Goal: Contribute content: Contribute content

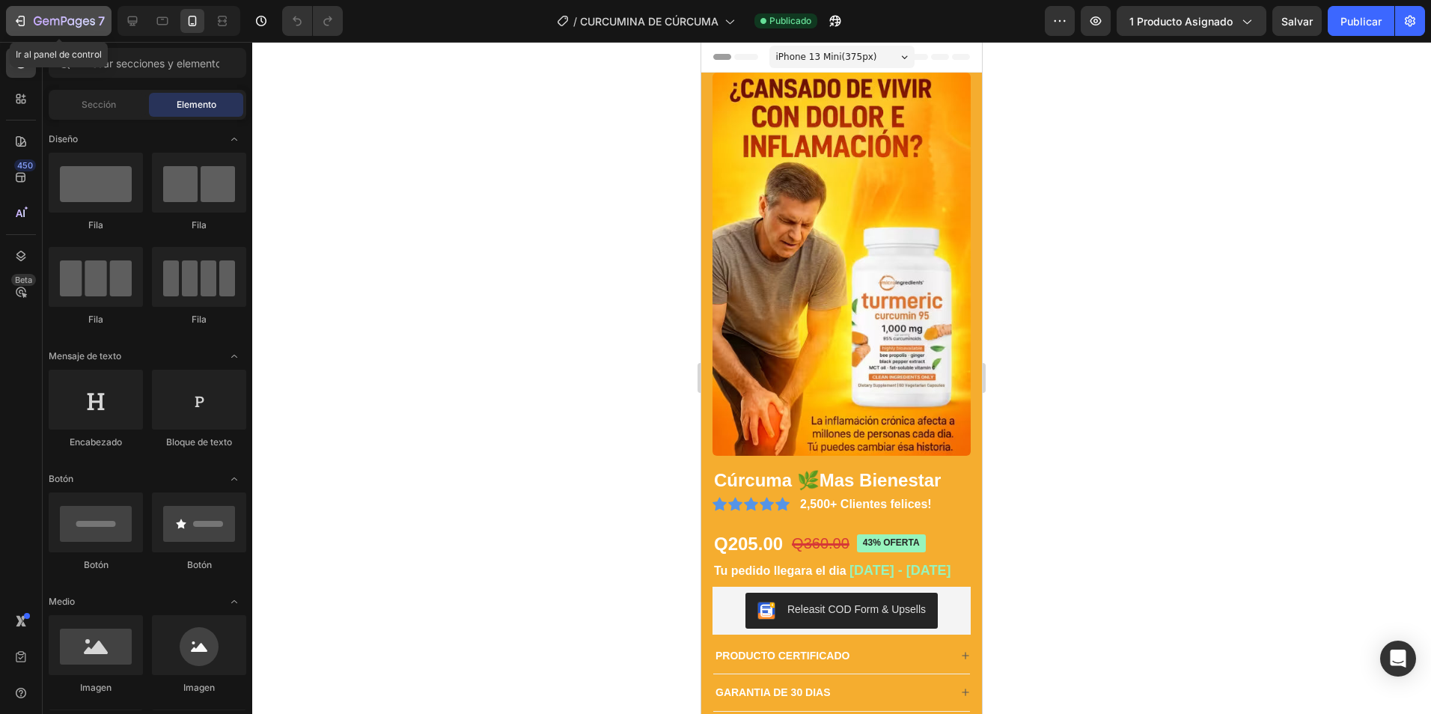
click at [74, 20] on icon "button" at bounding box center [70, 21] width 7 height 7
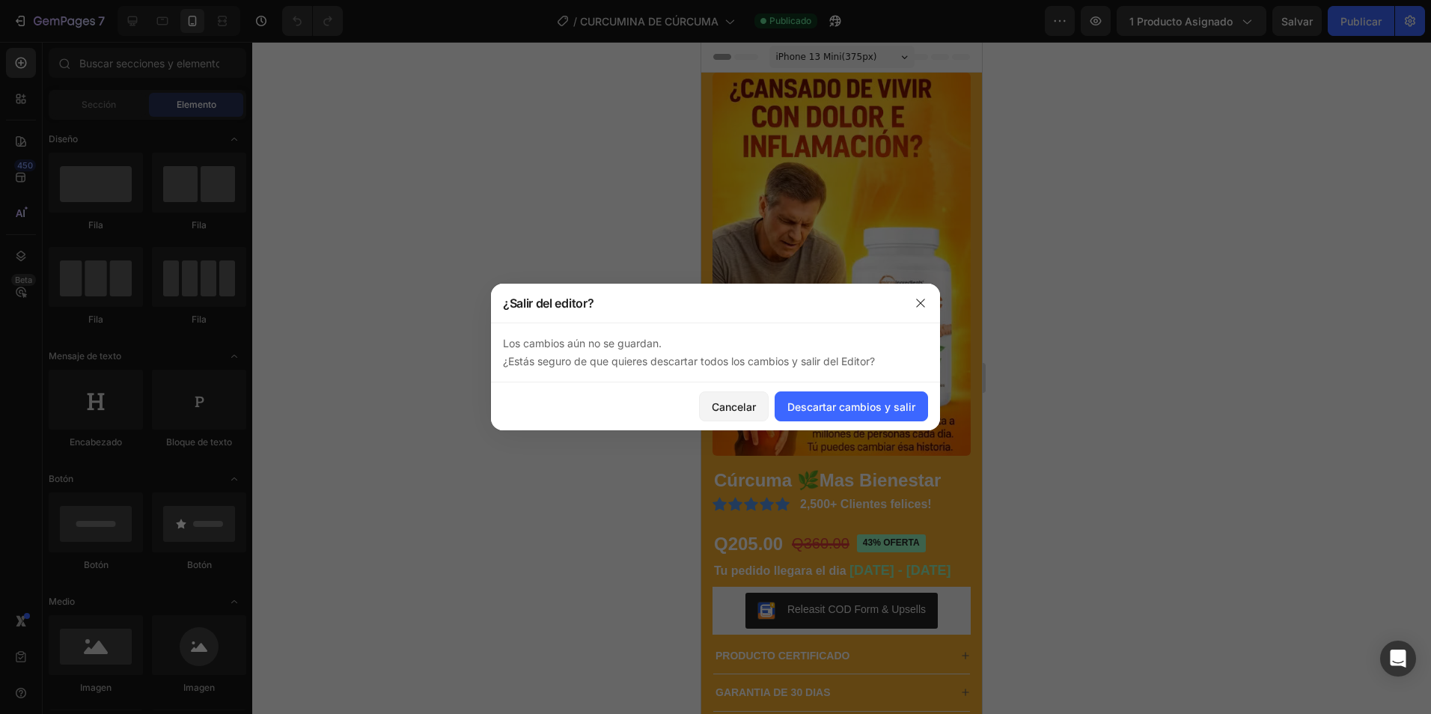
click at [531, 184] on div at bounding box center [715, 357] width 1431 height 714
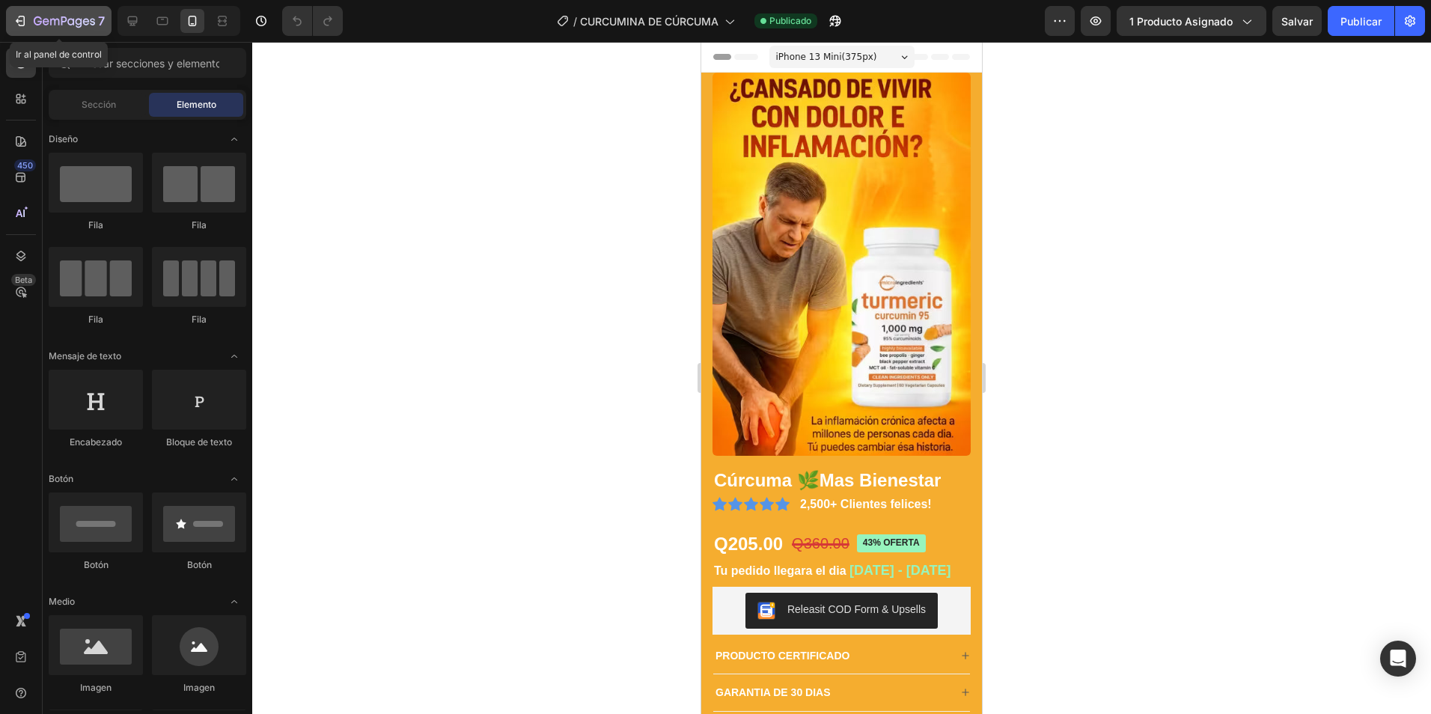
click at [73, 19] on icon "button" at bounding box center [70, 21] width 7 height 7
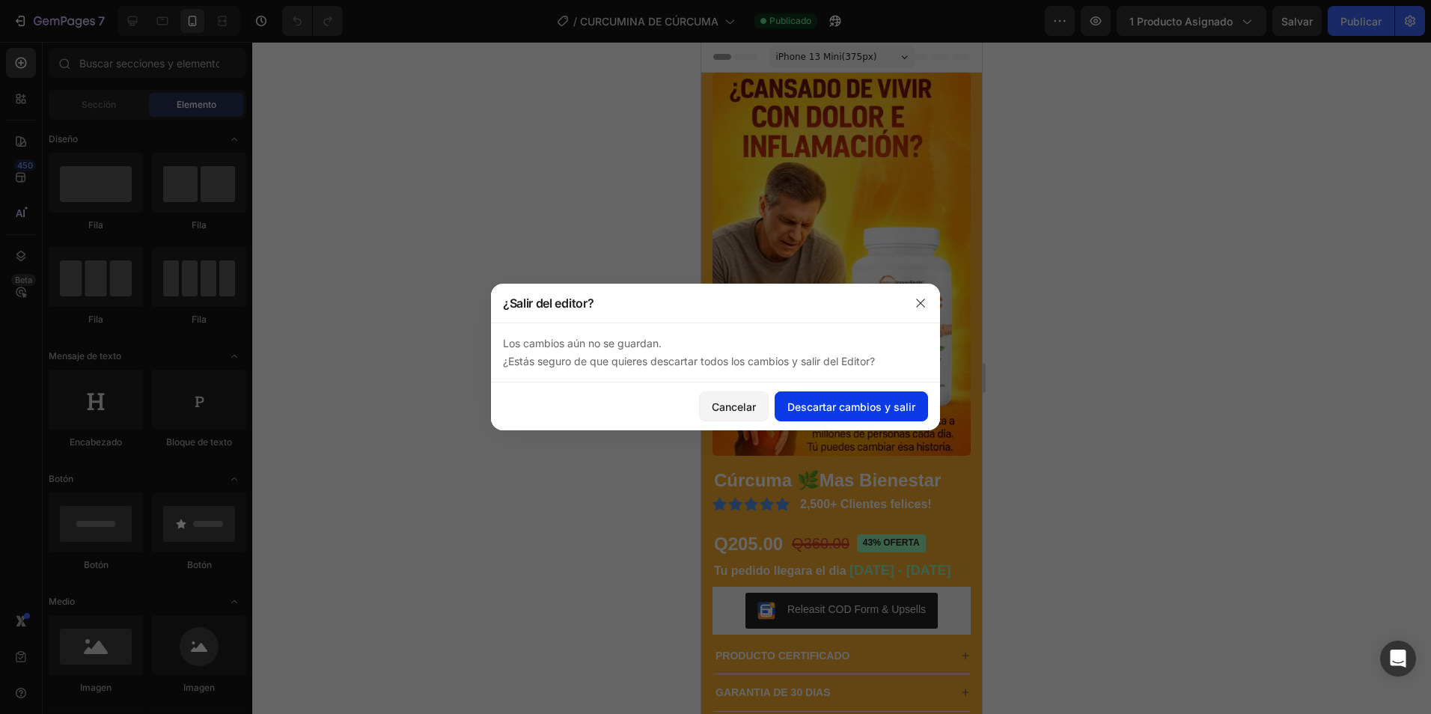
click at [796, 407] on font "Descartar cambios y salir" at bounding box center [852, 407] width 128 height 16
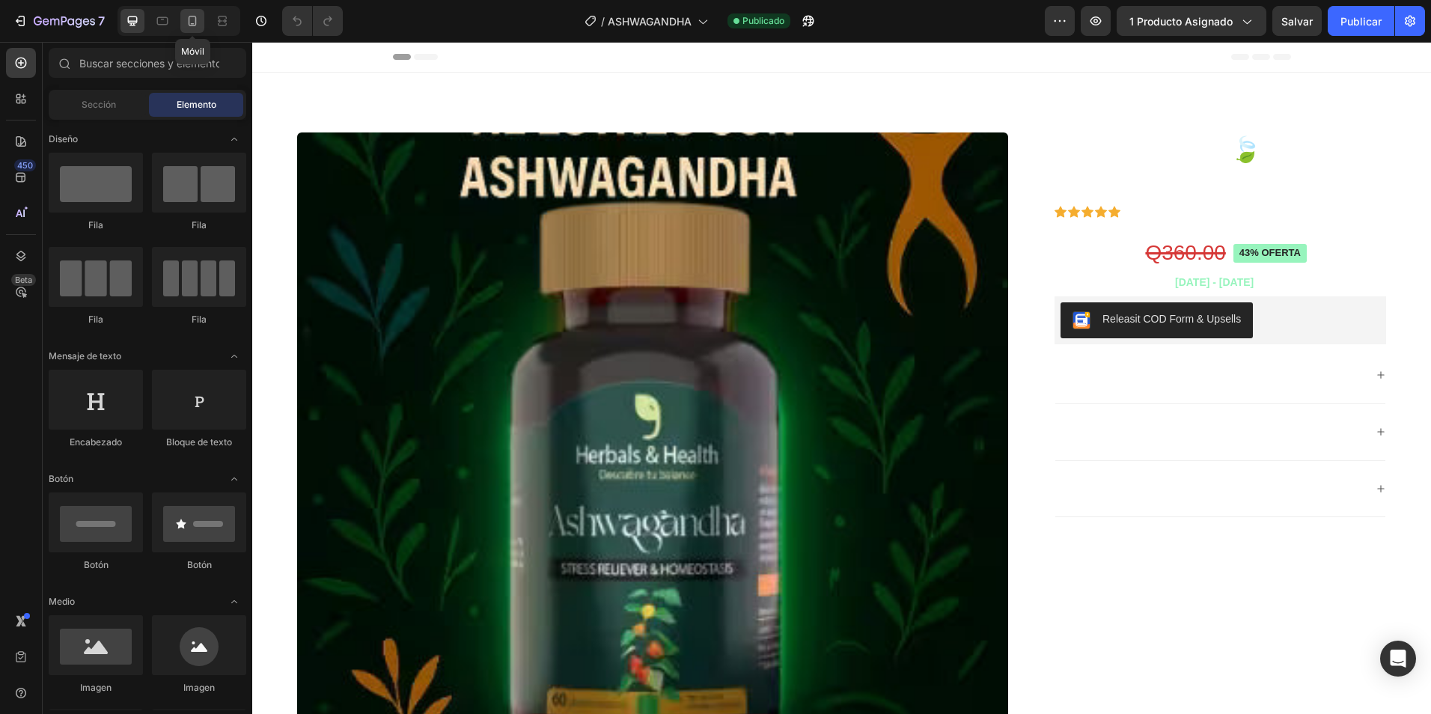
click at [192, 22] on icon at bounding box center [192, 20] width 15 height 15
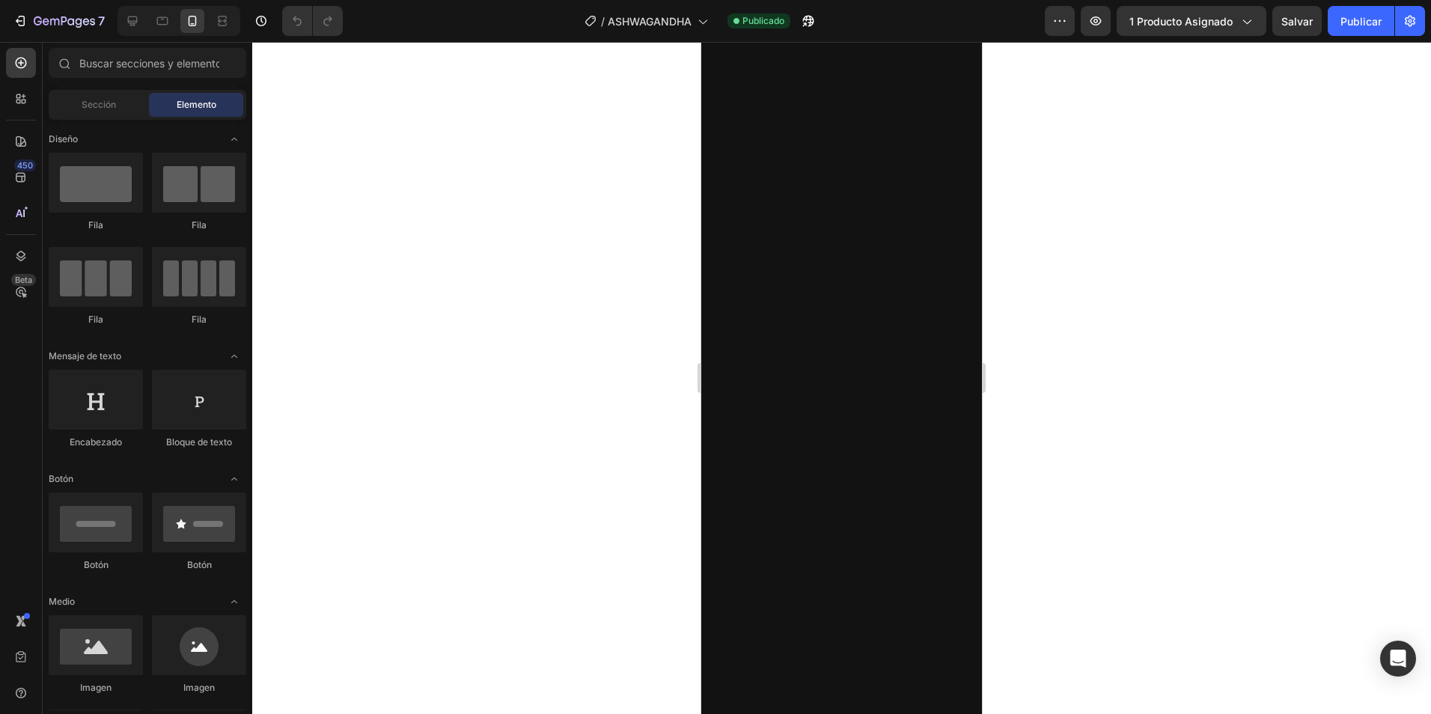
scroll to position [3369, 0]
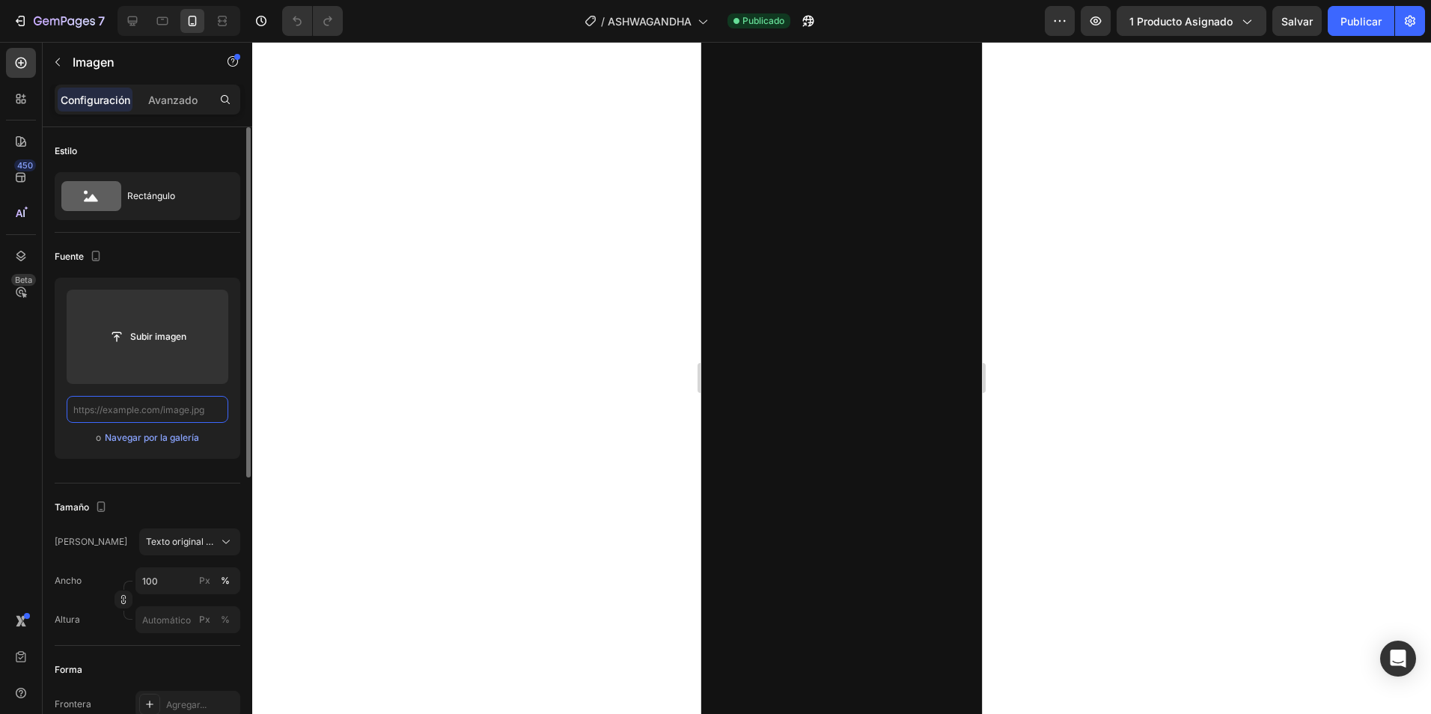
click at [158, 415] on input "text" at bounding box center [148, 409] width 162 height 27
paste input "[URL][DOMAIN_NAME]"
type input "[URL][DOMAIN_NAME]"
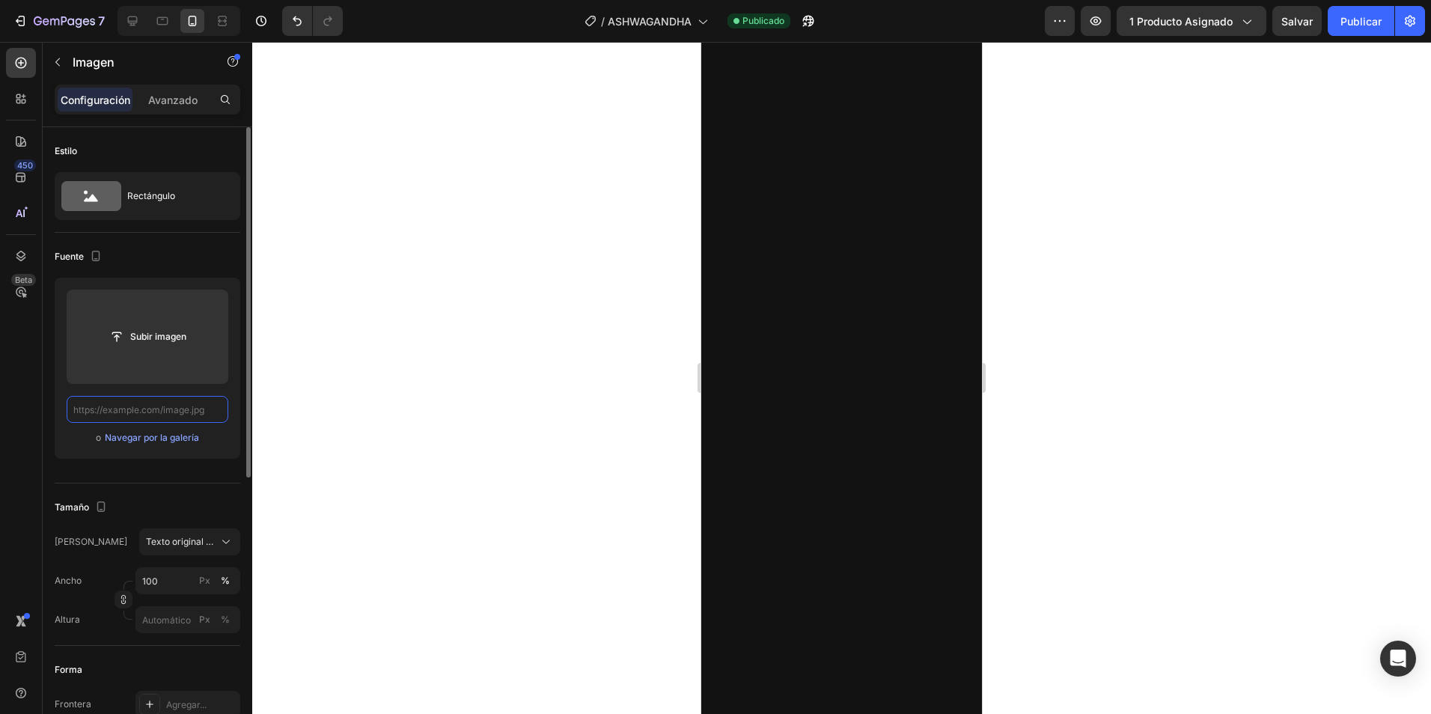
click at [155, 406] on input "text" at bounding box center [148, 409] width 162 height 27
paste input "[URL][DOMAIN_NAME]"
type input "[URL][DOMAIN_NAME]"
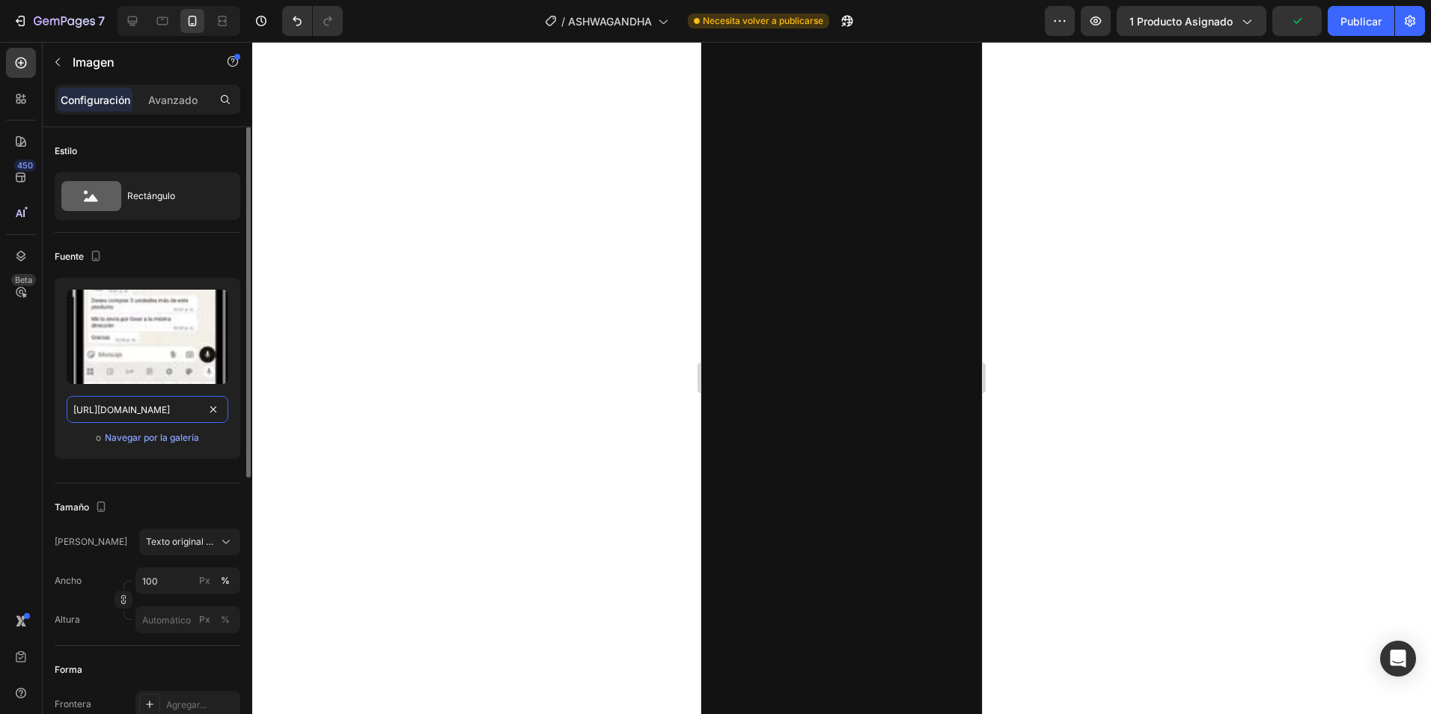
scroll to position [0, 439]
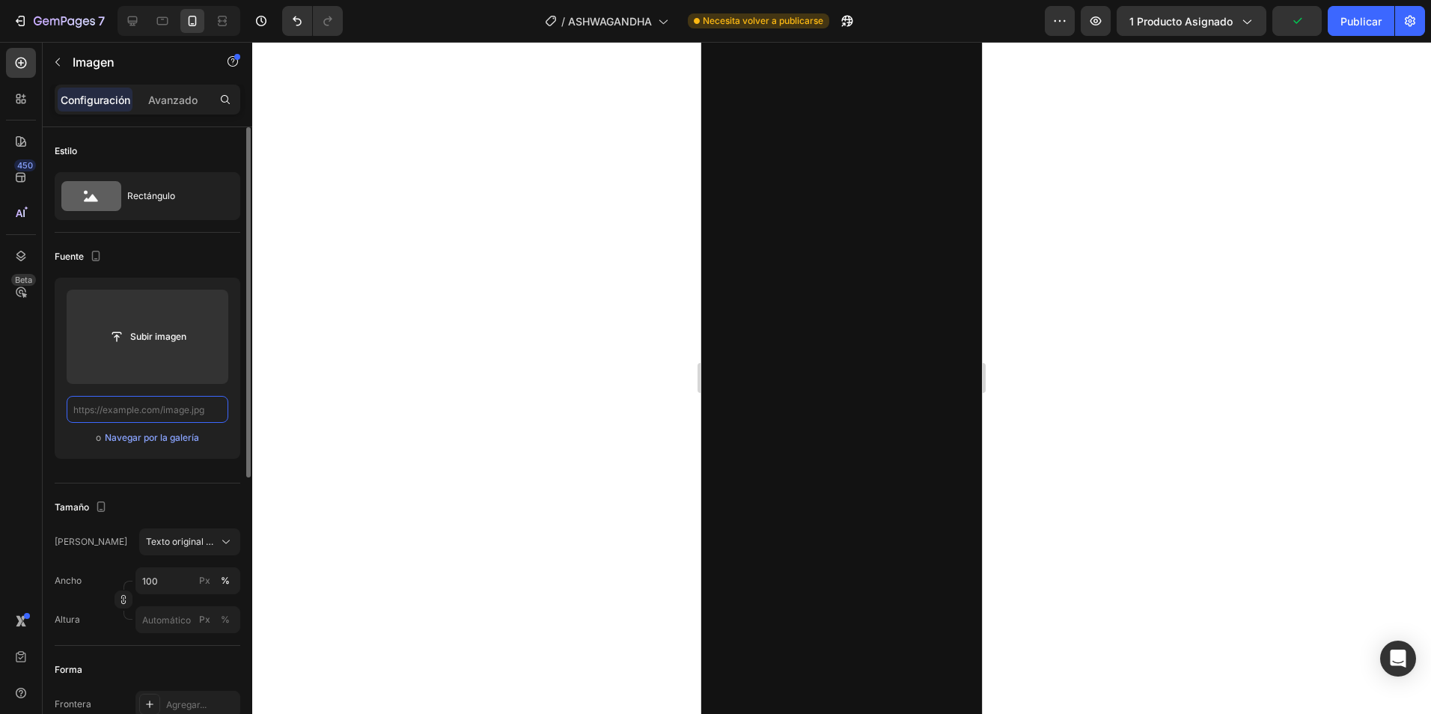
click at [146, 409] on input "text" at bounding box center [148, 409] width 162 height 27
paste input "[URL][DOMAIN_NAME]"
type input "[URL][DOMAIN_NAME]"
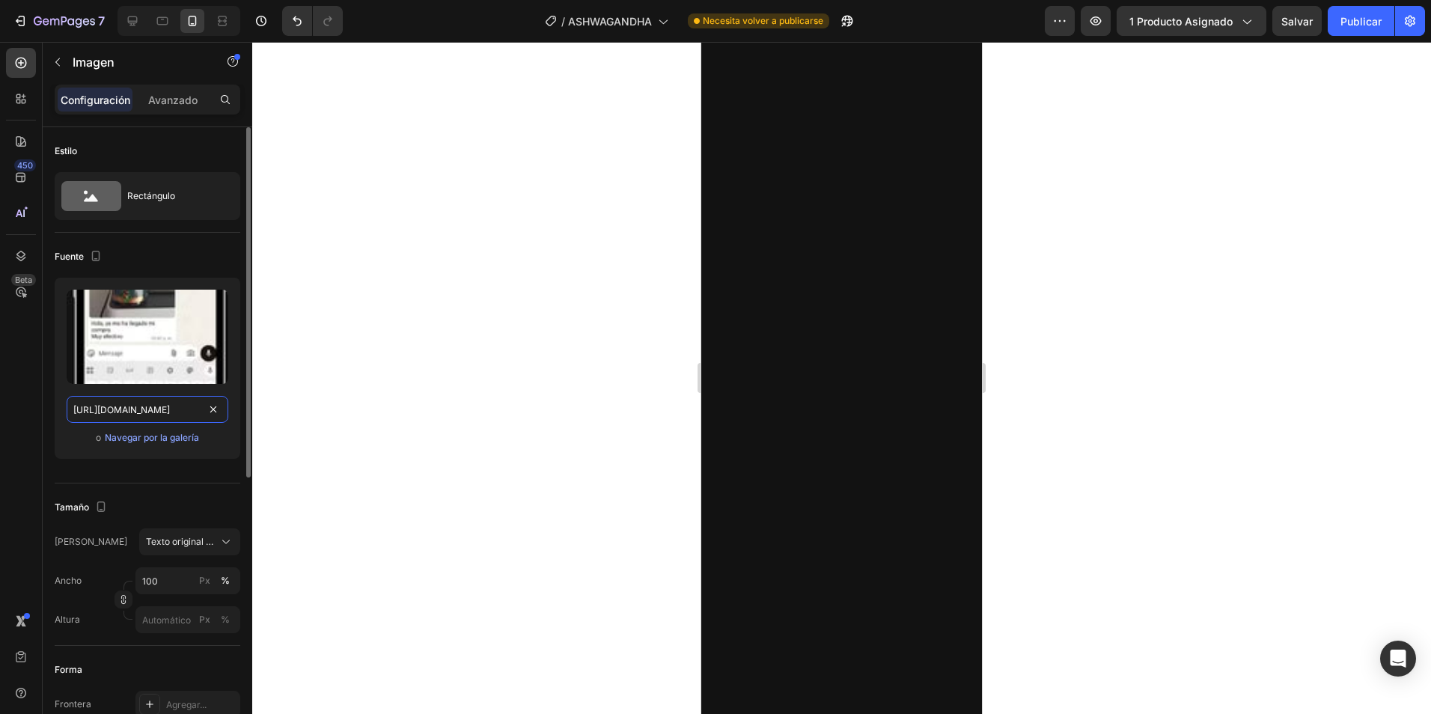
scroll to position [0, 445]
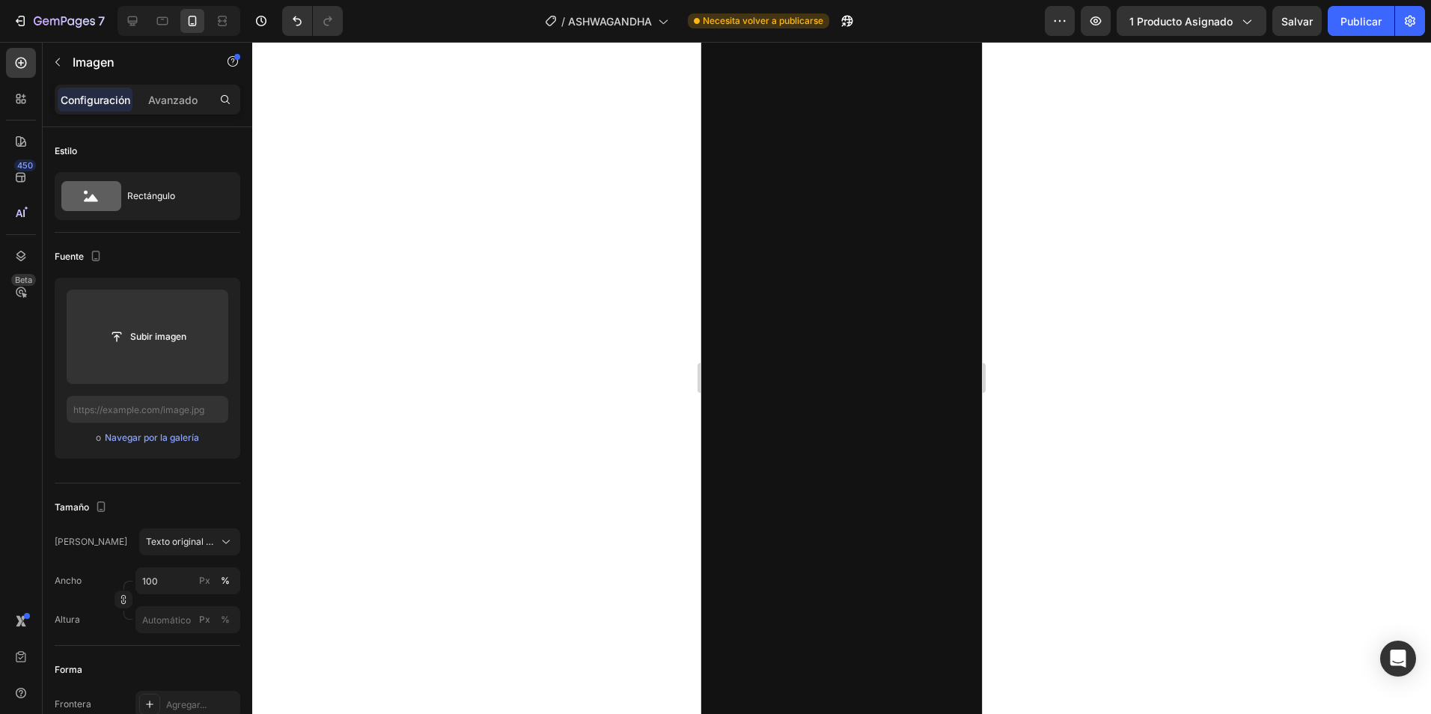
click at [142, 415] on input "text" at bounding box center [148, 409] width 162 height 27
paste input "[URL][DOMAIN_NAME]"
type input "[URL][DOMAIN_NAME]"
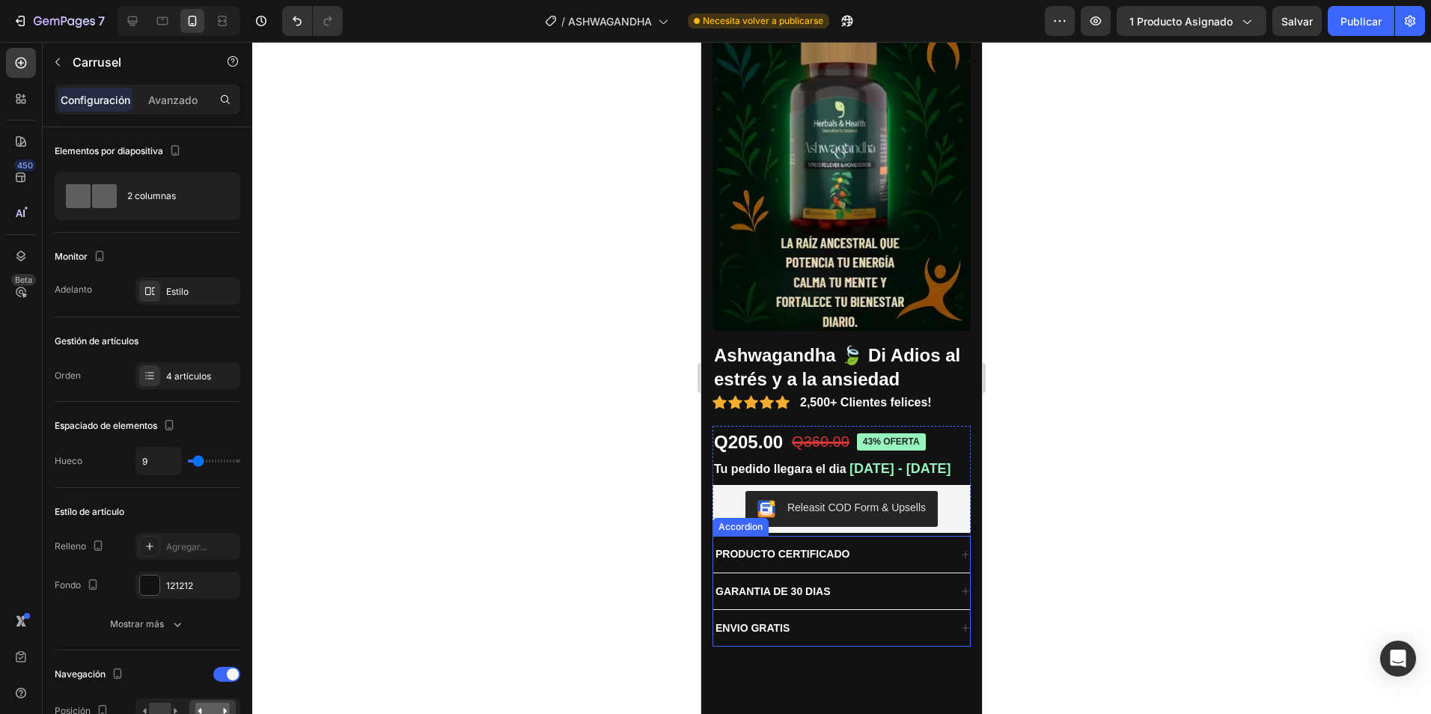
scroll to position [0, 0]
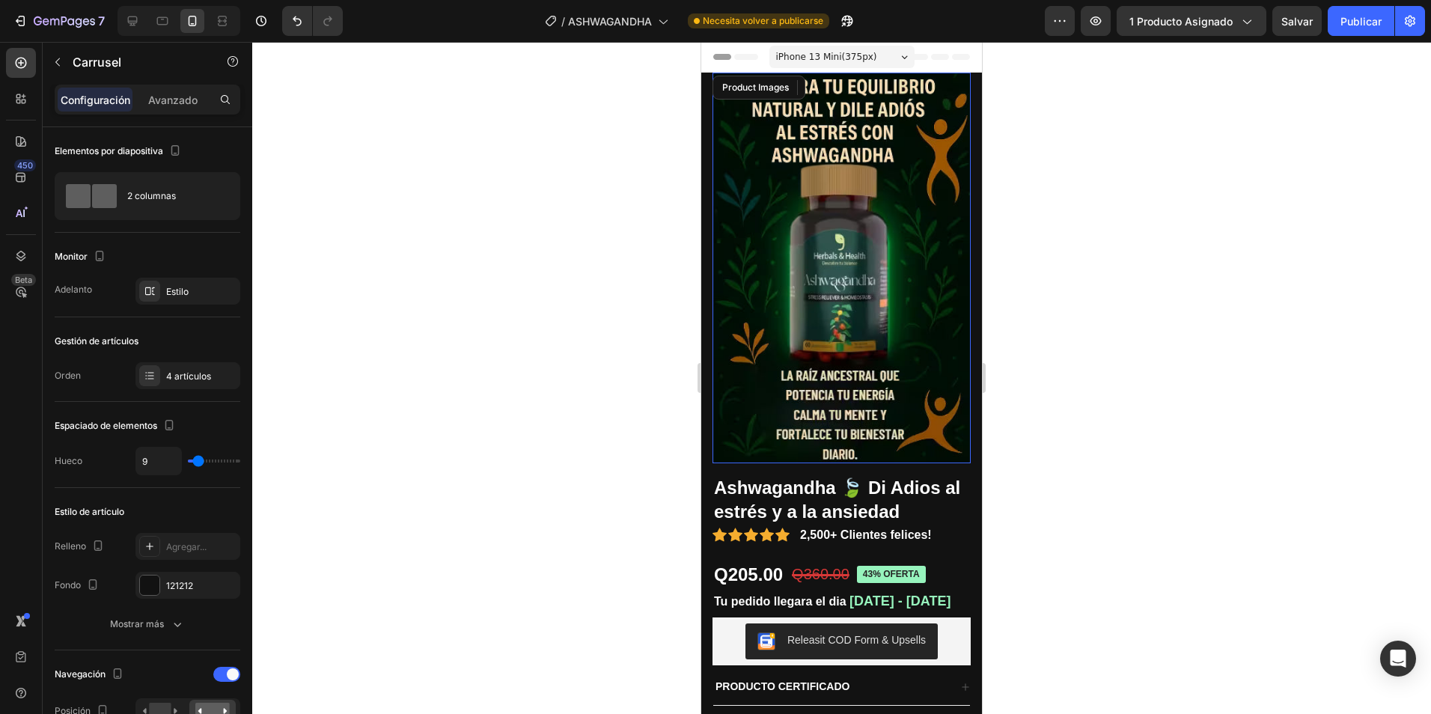
click at [788, 245] on img at bounding box center [842, 268] width 258 height 391
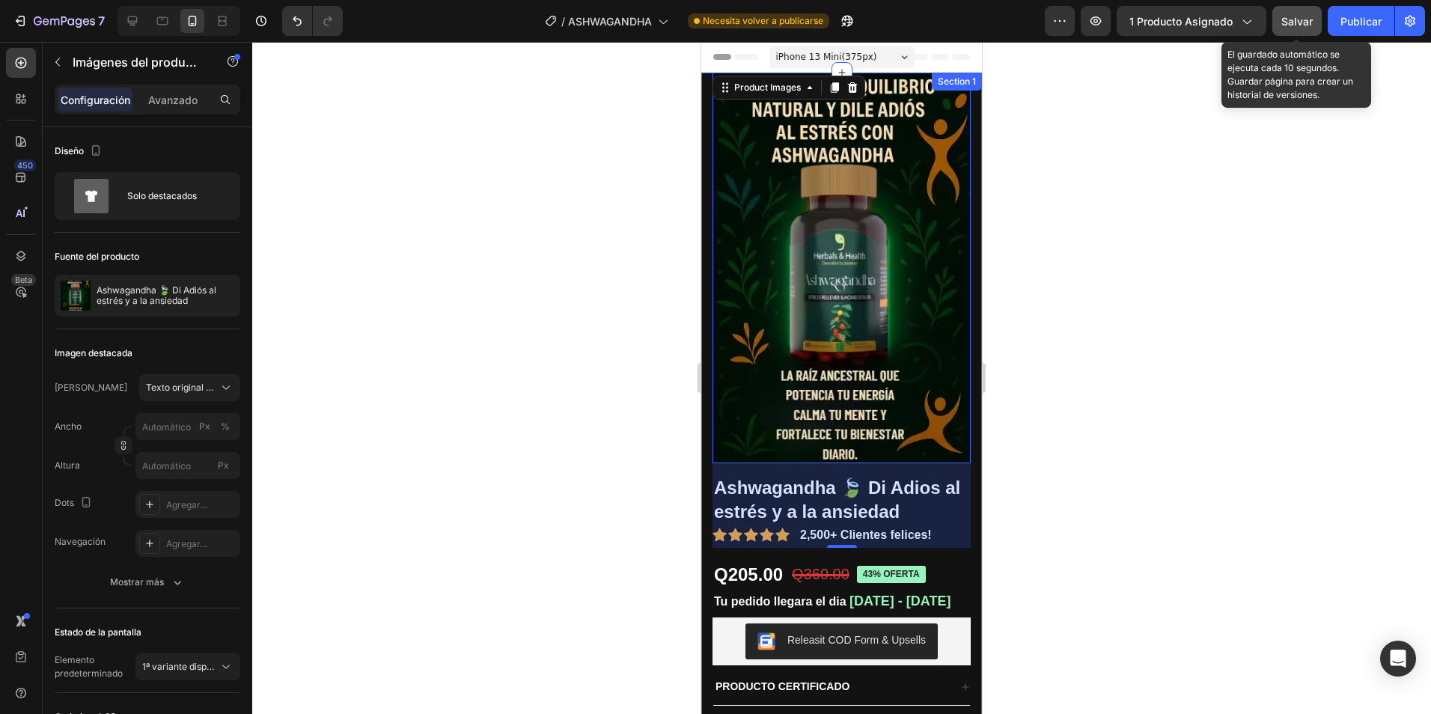
click at [1302, 19] on span "Salvar" at bounding box center [1297, 21] width 31 height 13
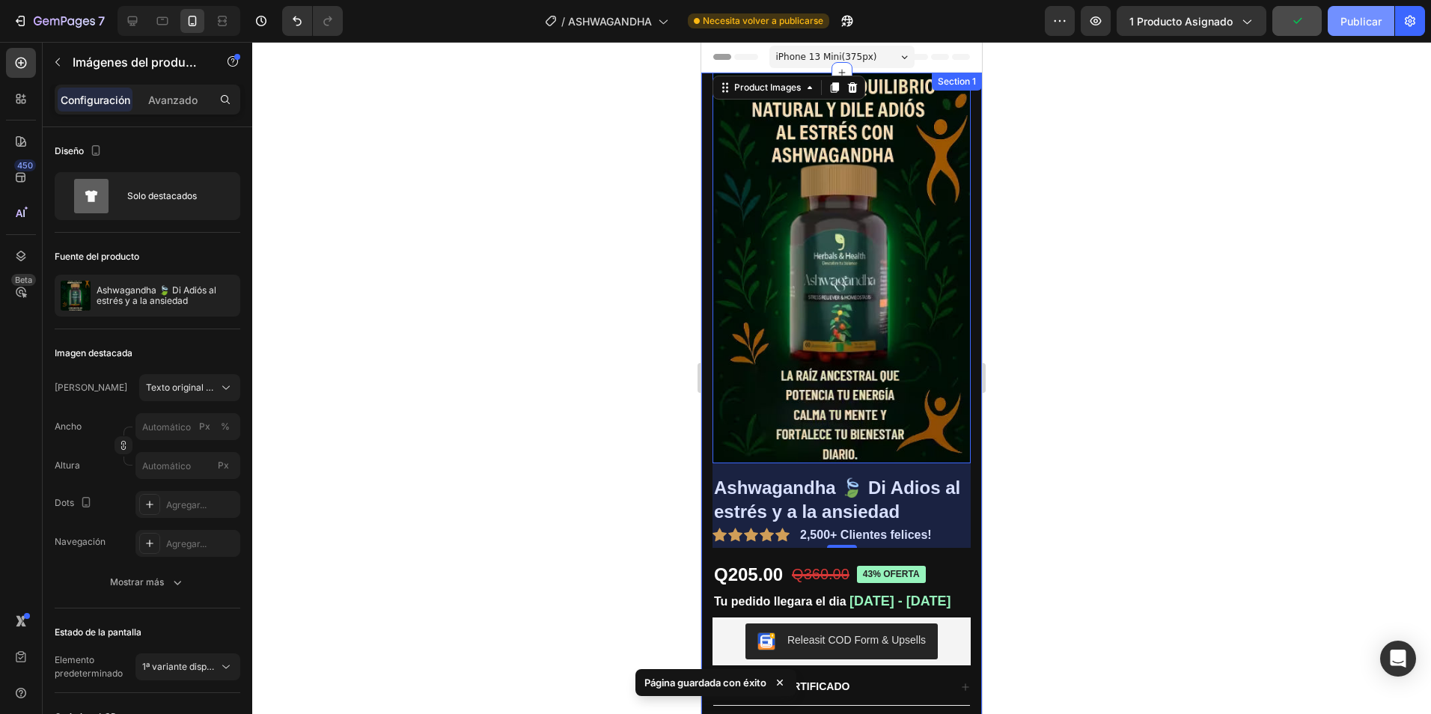
click at [1369, 20] on font "Publicar" at bounding box center [1361, 21] width 41 height 16
